Goal: Find specific page/section: Find specific page/section

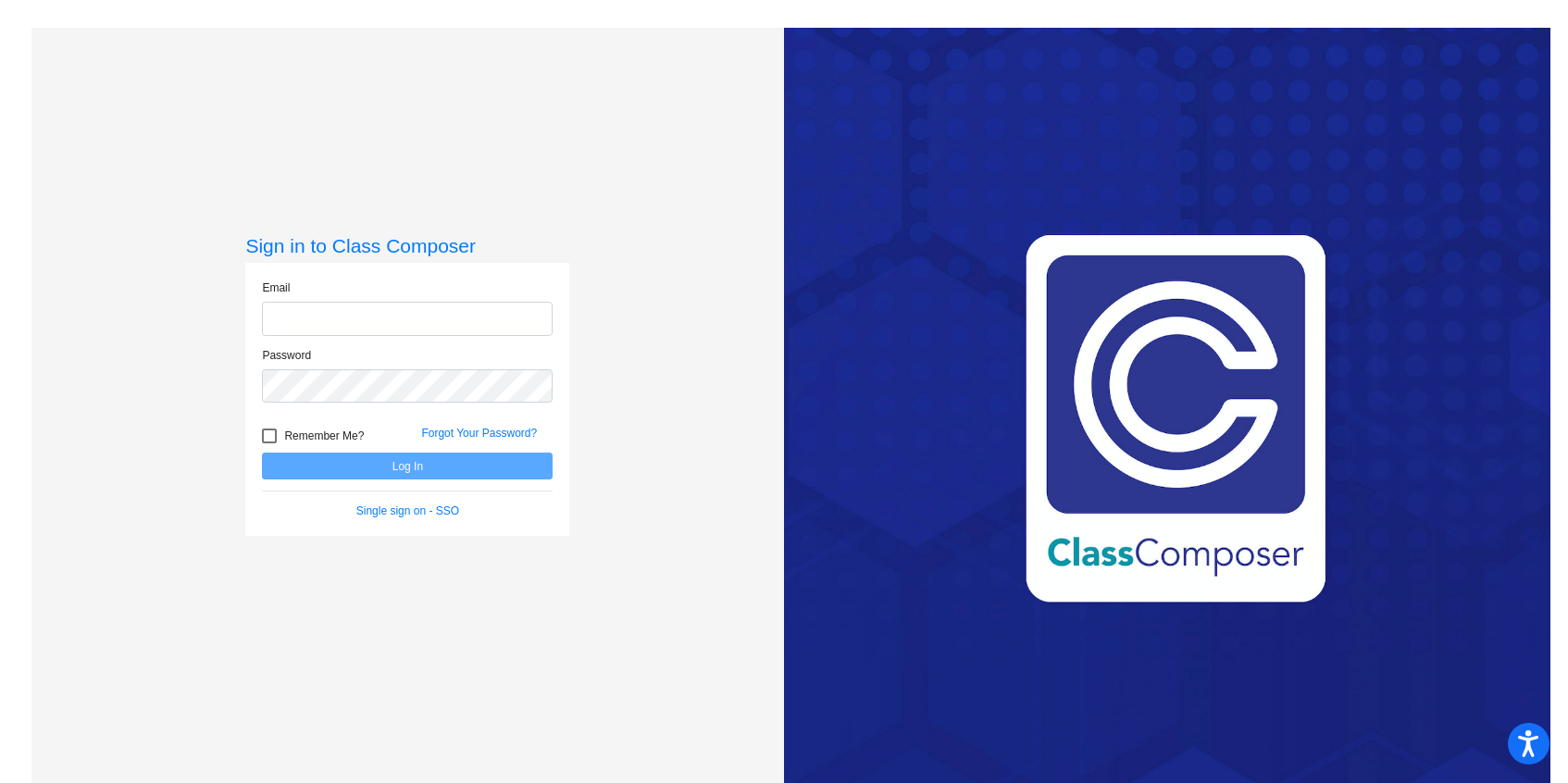
type input "[EMAIL_ADDRESS][DOMAIN_NAME]"
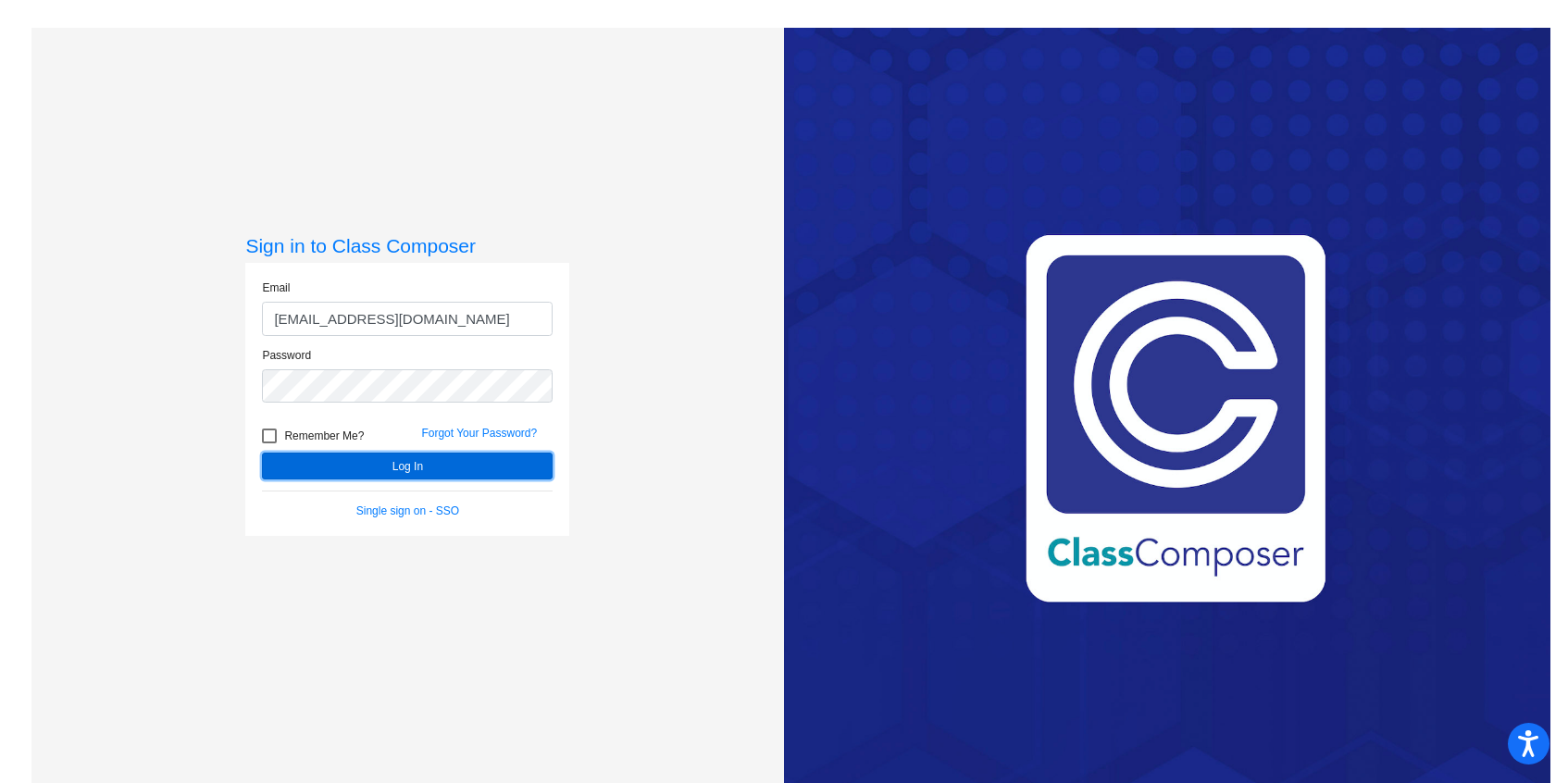
click at [458, 471] on button "Log In" at bounding box center [408, 466] width 291 height 27
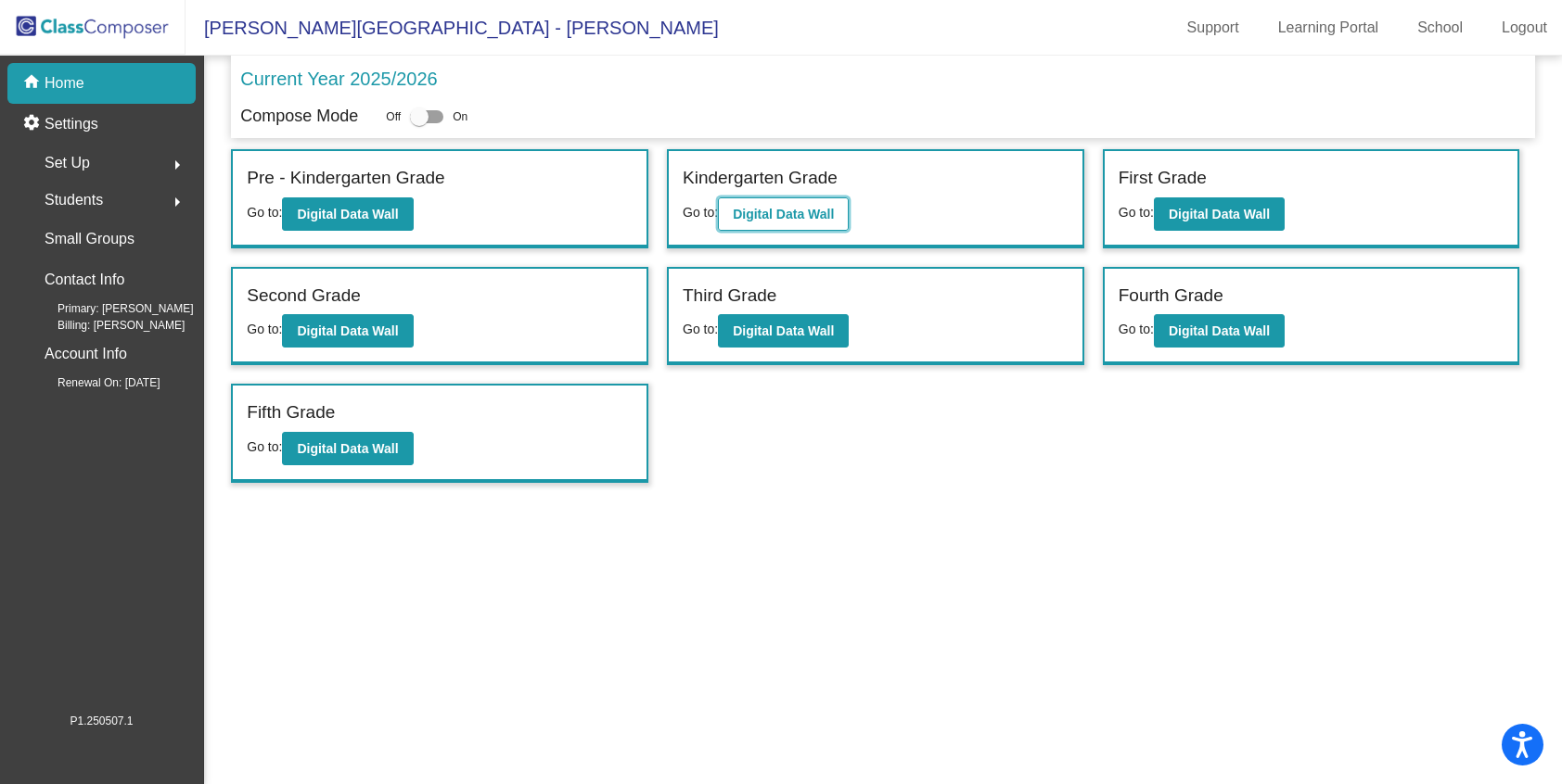
click at [765, 225] on button "Digital Data Wall" at bounding box center [783, 214] width 131 height 33
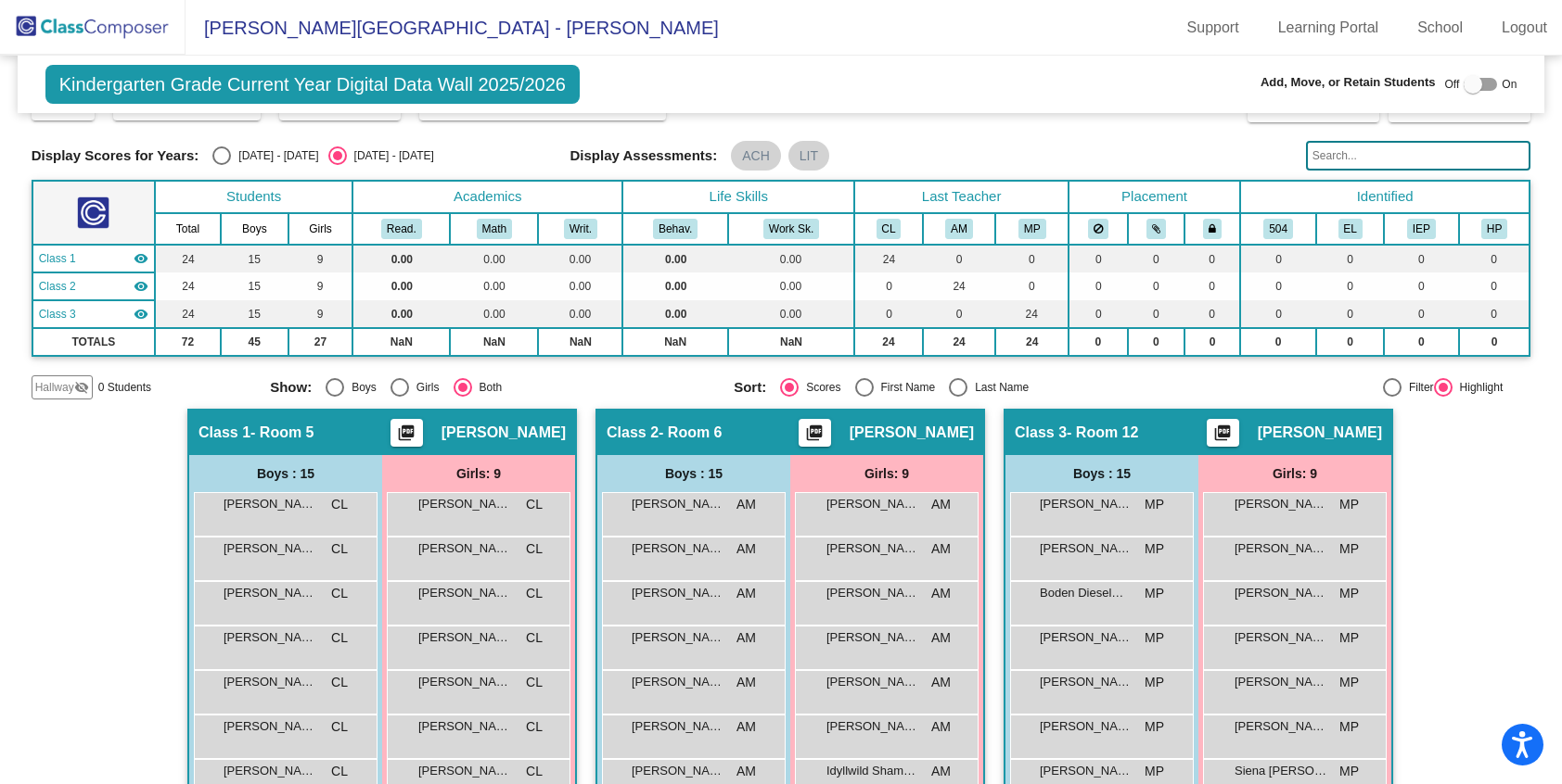
scroll to position [41, 0]
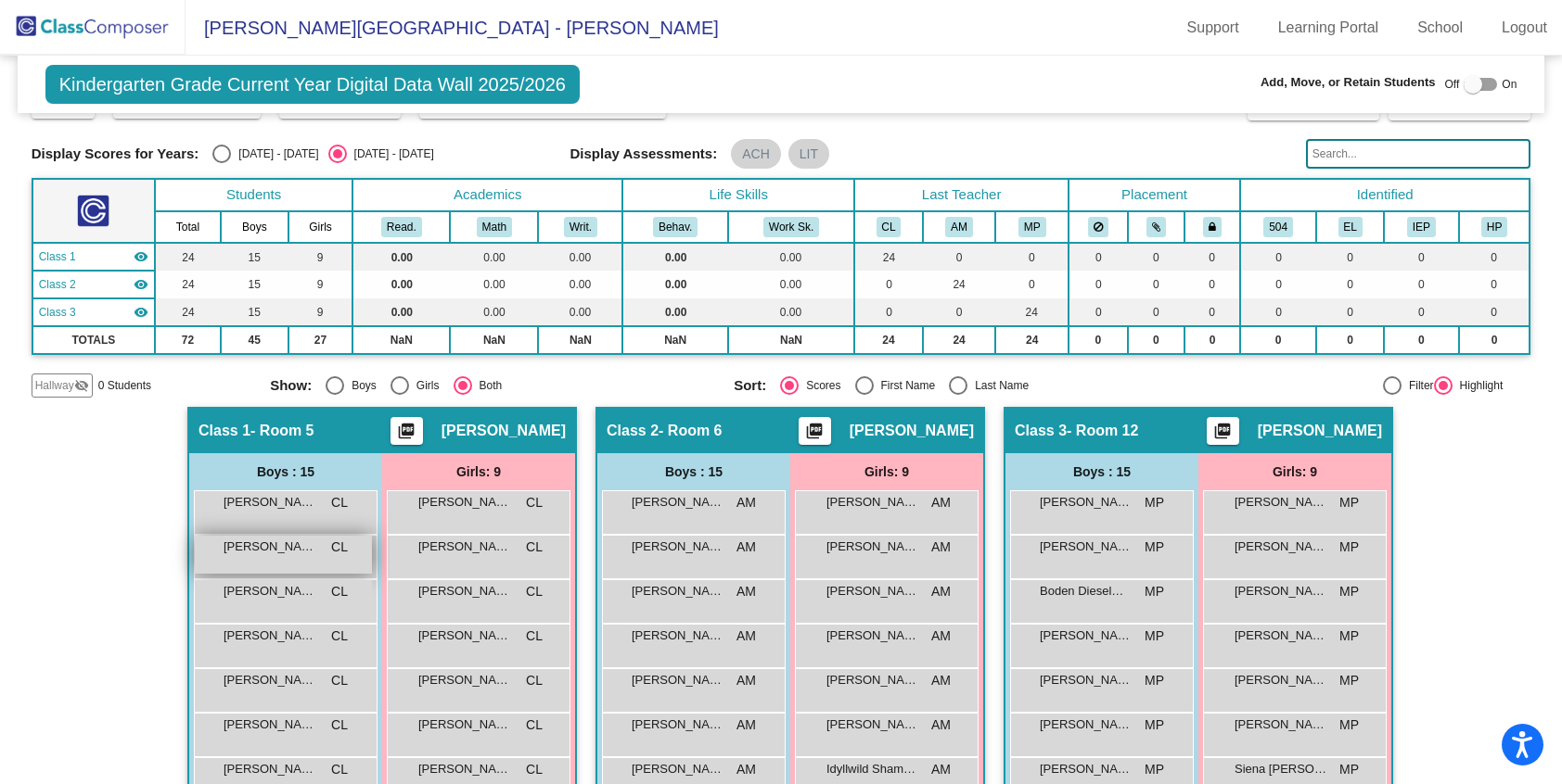
click at [278, 552] on span "[PERSON_NAME]" at bounding box center [270, 546] width 93 height 19
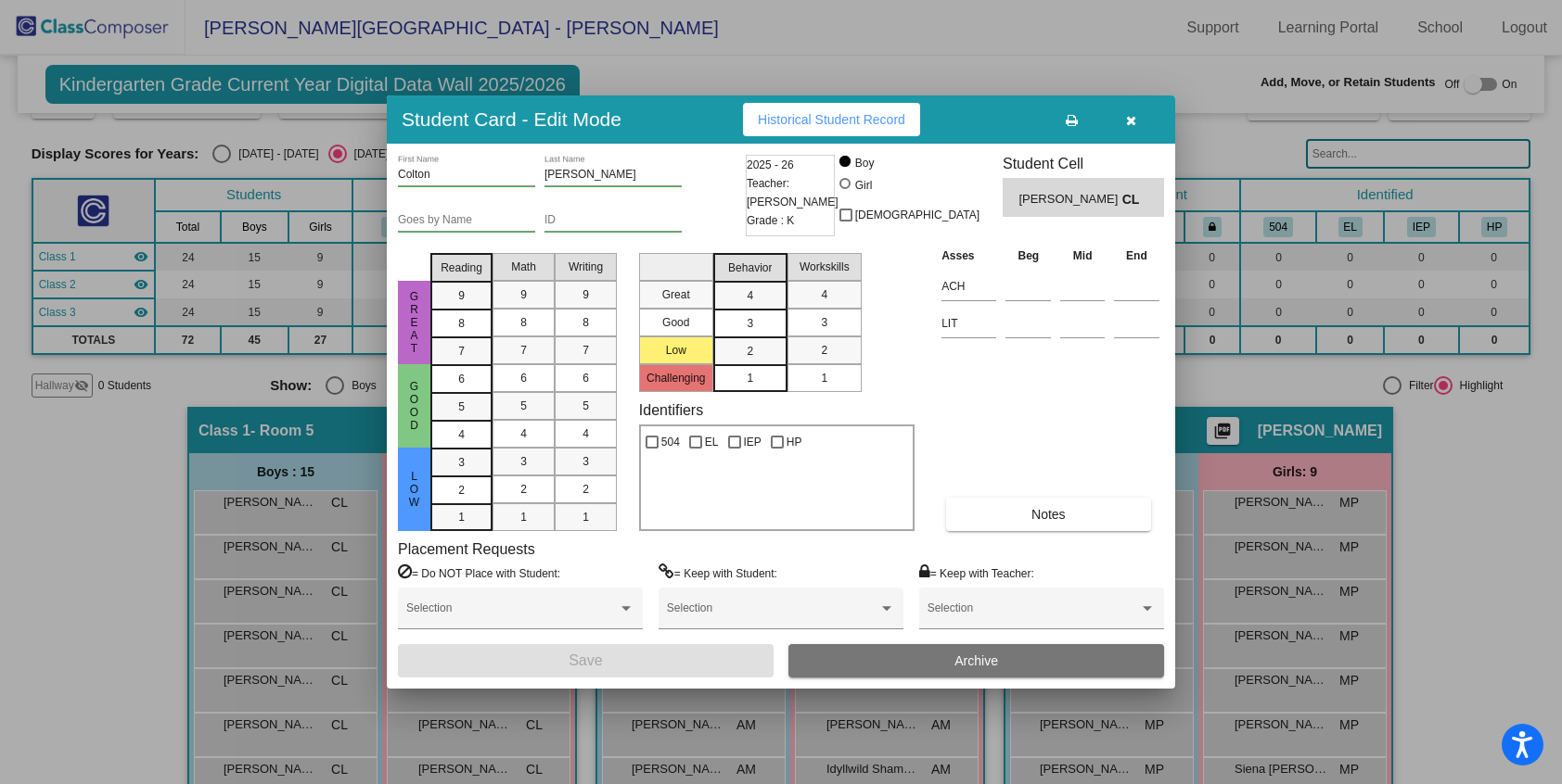
click at [66, 519] on div at bounding box center [781, 392] width 1562 height 784
